Goal: Information Seeking & Learning: Learn about a topic

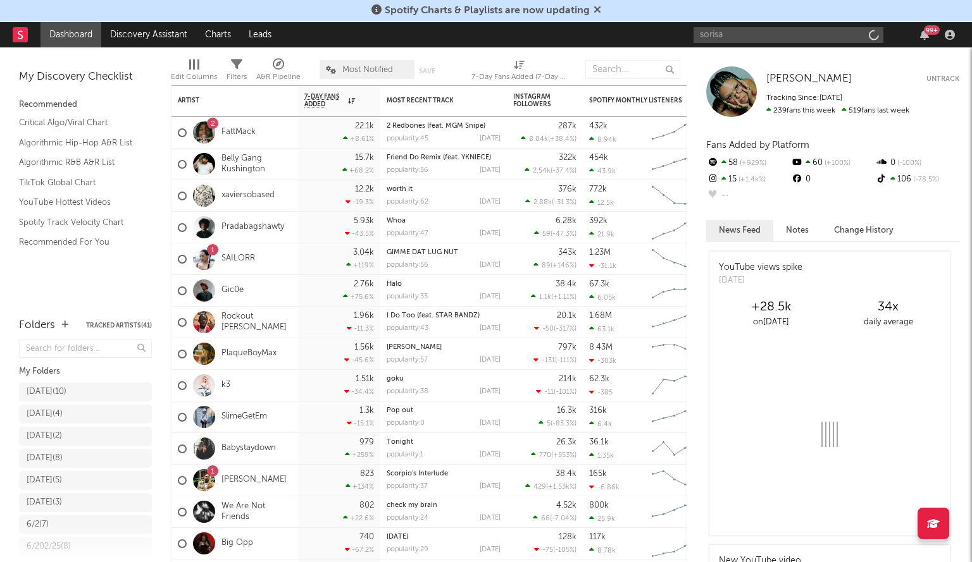
type input "sorisa"
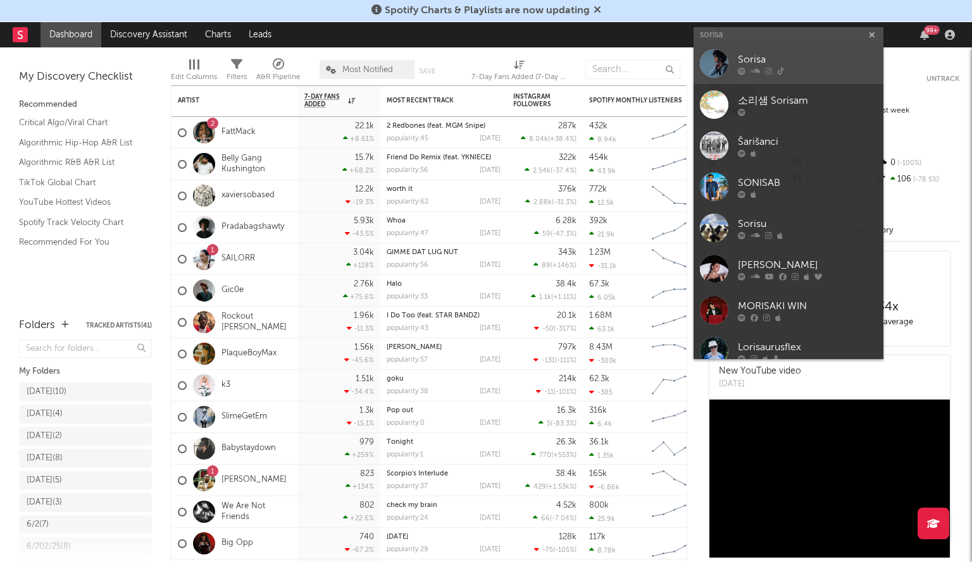
click at [727, 53] on div at bounding box center [714, 63] width 28 height 28
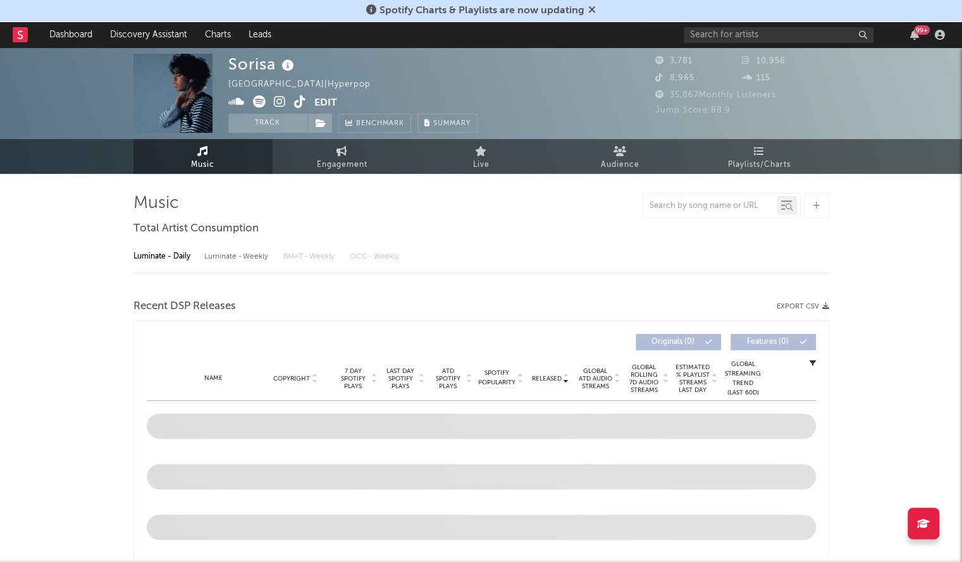
select select "1w"
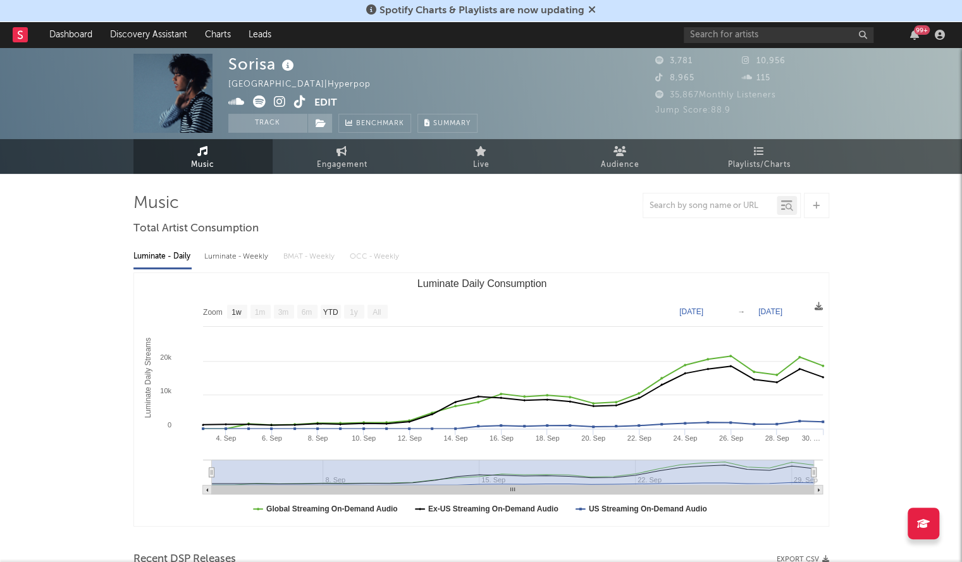
click at [753, 36] on input "text" at bounding box center [779, 35] width 190 height 16
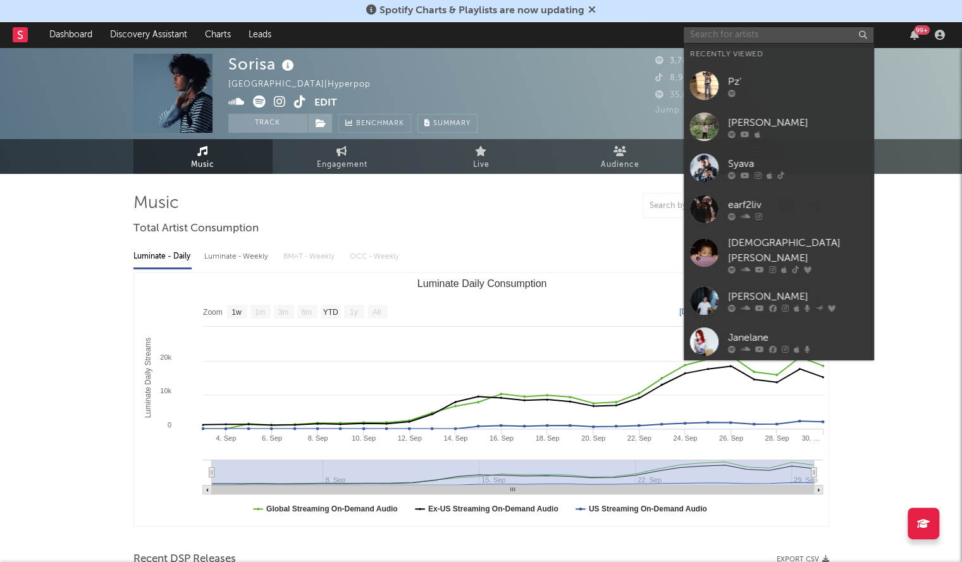
paste input "slayr"
type input "slayr"
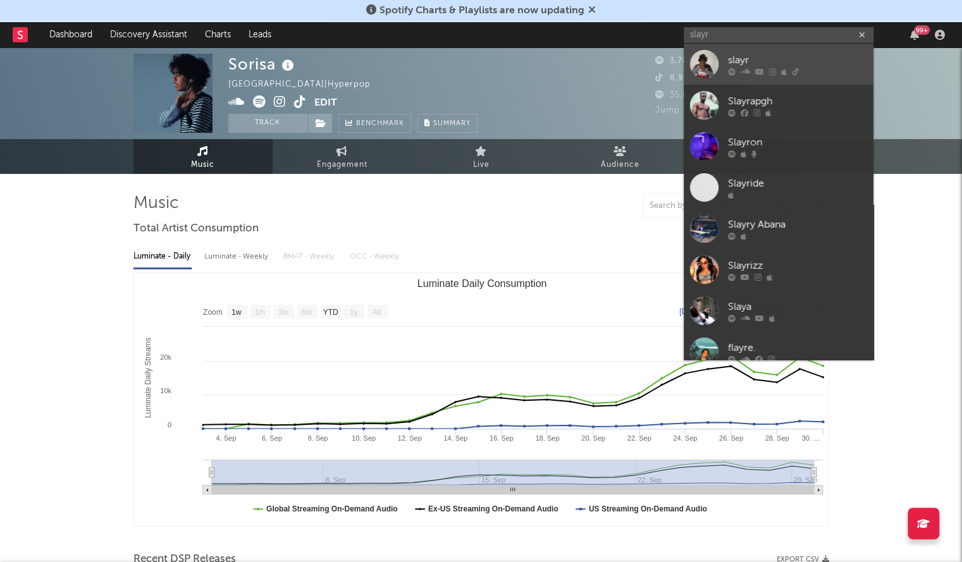
click at [754, 62] on div "slayr" at bounding box center [797, 60] width 139 height 15
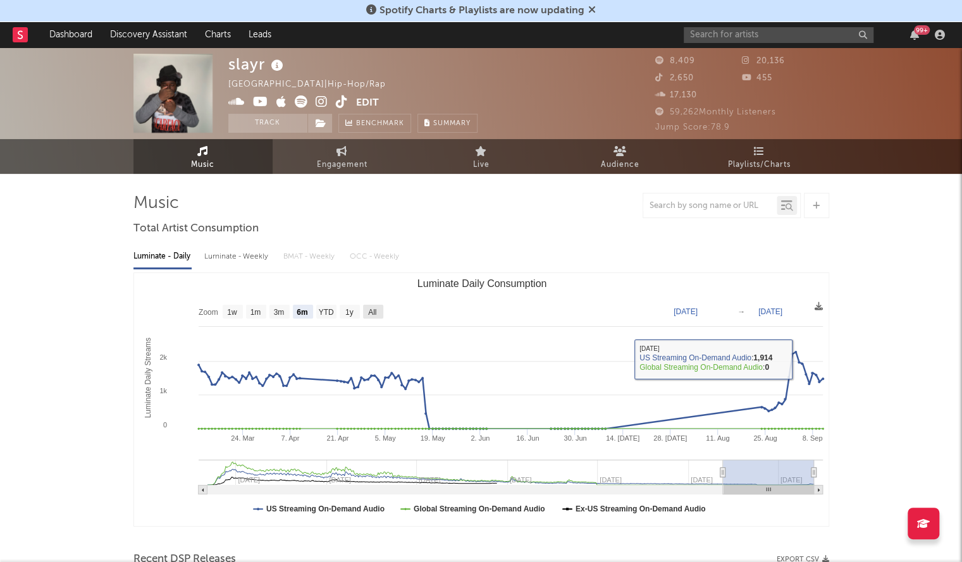
click at [369, 311] on text "All" at bounding box center [372, 312] width 8 height 9
select select "All"
type input "[DATE]"
